Goal: Navigation & Orientation: Go to known website

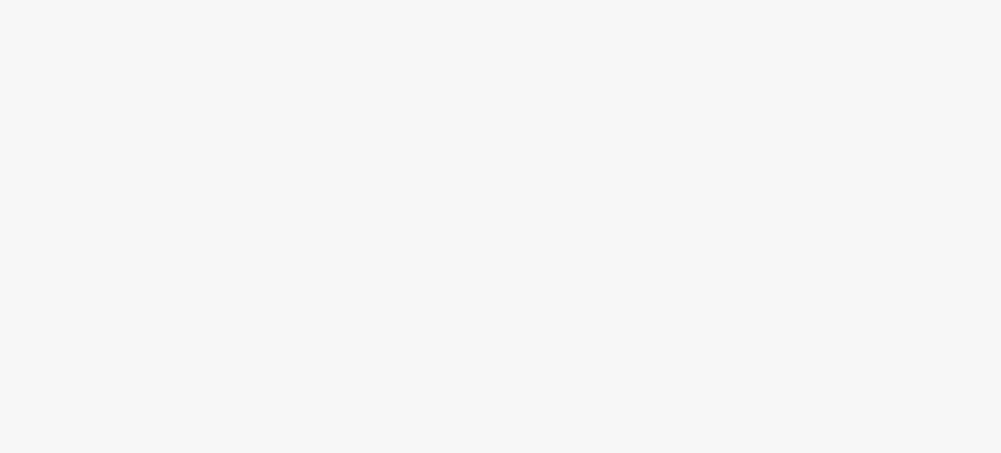
click at [469, 166] on div at bounding box center [500, 250] width 1001 height 406
